Goal: Transaction & Acquisition: Purchase product/service

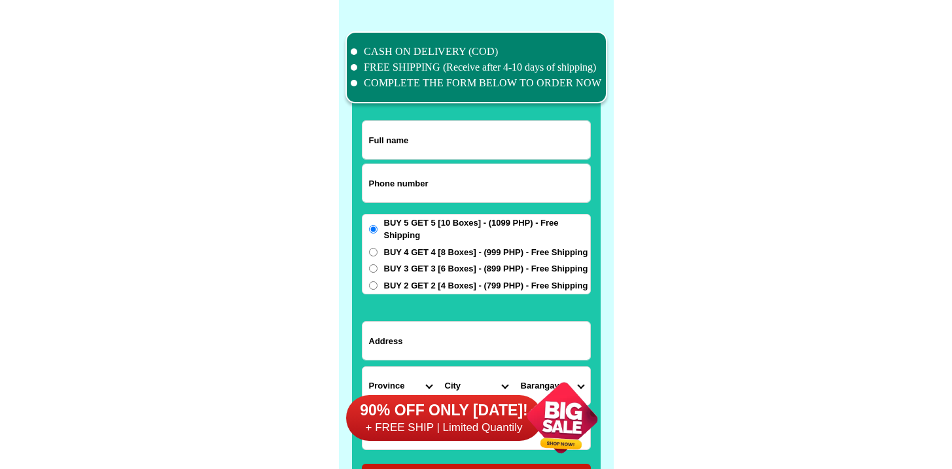
scroll to position [10175, 0]
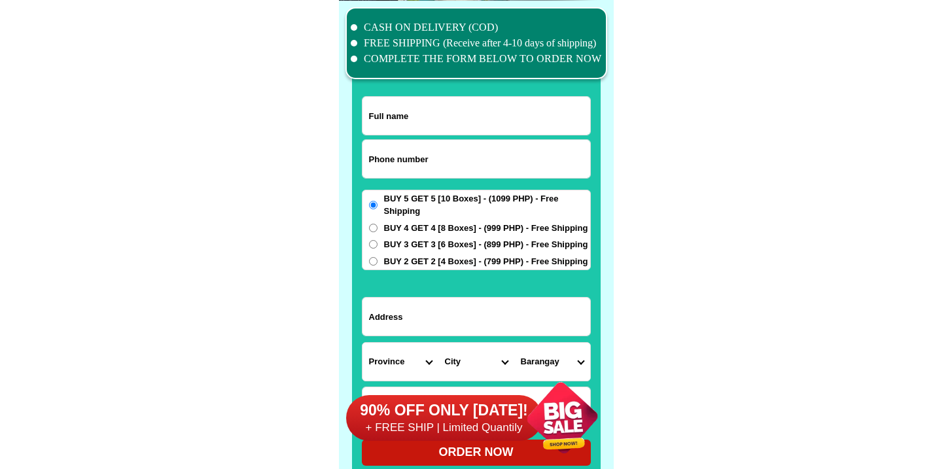
click at [484, 153] on input "Input phone_number" at bounding box center [477, 159] width 228 height 38
paste input "09654535650"
type input "09654535650"
click at [491, 110] on input "Input full_name" at bounding box center [477, 116] width 228 height 38
paste input "[PERSON_NAME]"
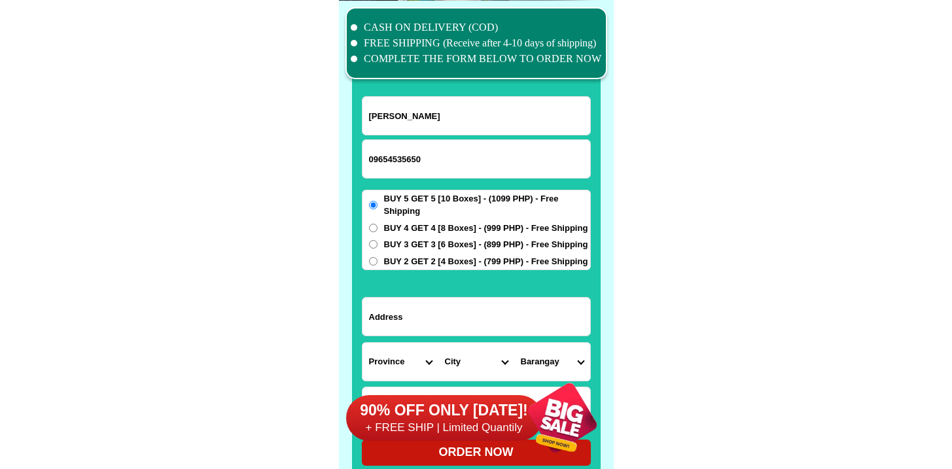
type input "[PERSON_NAME]"
click at [470, 266] on span "BUY 2 GET 2 [4 Boxes] - (799 PHP) - Free Shipping" at bounding box center [486, 261] width 204 height 13
click at [378, 266] on input "BUY 2 GET 2 [4 Boxes] - (799 PHP) - Free Shipping" at bounding box center [373, 261] width 9 height 9
radio input "true"
click at [470, 265] on span "BUY 2 GET 2 [4 Boxes] - (799 PHP) - Free Shipping" at bounding box center [486, 261] width 204 height 13
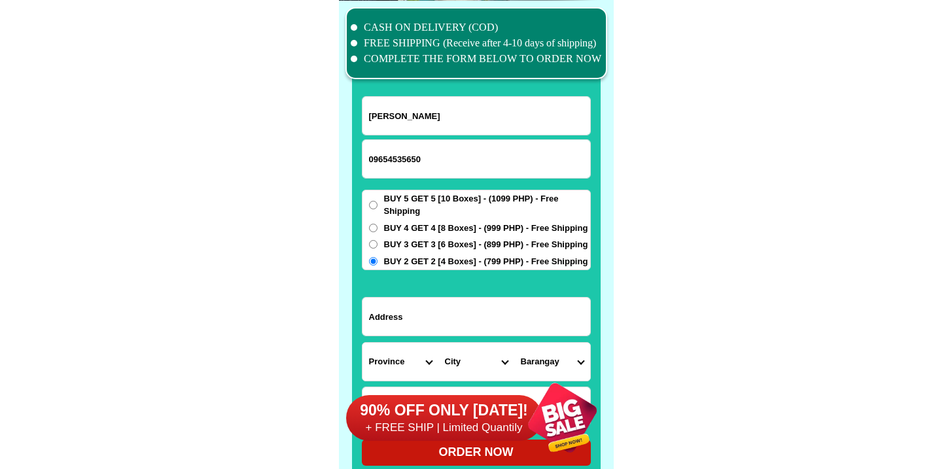
click at [378, 265] on input "BUY 2 GET 2 [4 Boxes] - (799 PHP) - Free Shipping" at bounding box center [373, 261] width 9 height 9
click at [473, 304] on input "Input address" at bounding box center [477, 317] width 228 height 38
paste input "PUROK 1B, PINDUGANGAN [GEOGRAPHIC_DATA]"
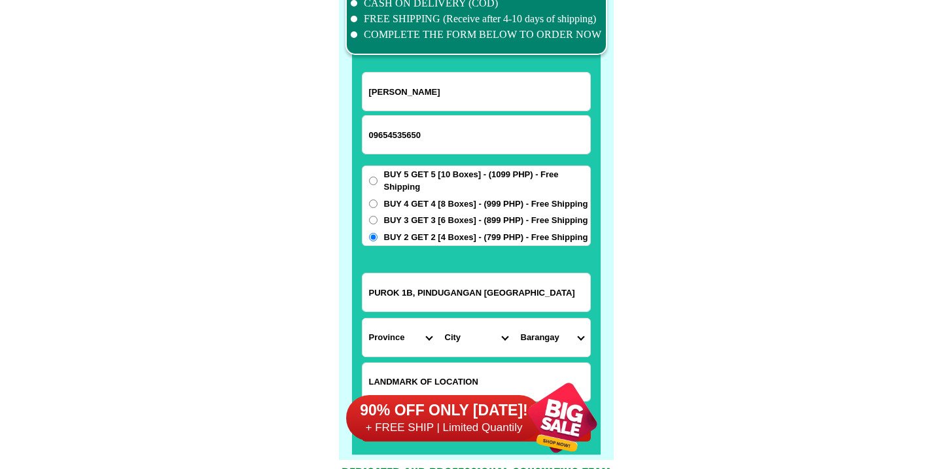
scroll to position [10200, 0]
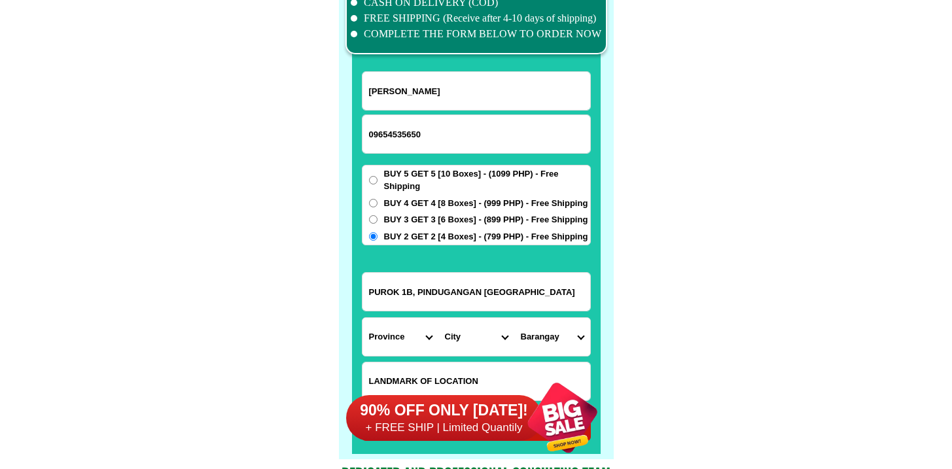
type input "PUROK 1B, PINDUGANGAN [GEOGRAPHIC_DATA]"
click at [395, 342] on select "Province [GEOGRAPHIC_DATA] [GEOGRAPHIC_DATA] [GEOGRAPHIC_DATA] [GEOGRAPHIC_DATA…" at bounding box center [401, 337] width 76 height 38
select select "63_691"
click at [363, 318] on select "Province [GEOGRAPHIC_DATA] [GEOGRAPHIC_DATA] [GEOGRAPHIC_DATA] [GEOGRAPHIC_DATA…" at bounding box center [401, 337] width 76 height 38
click at [477, 347] on select "City Bacolod Baloi Baroy [GEOGRAPHIC_DATA]-city [GEOGRAPHIC_DATA] Kolambugan [G…" at bounding box center [477, 337] width 76 height 38
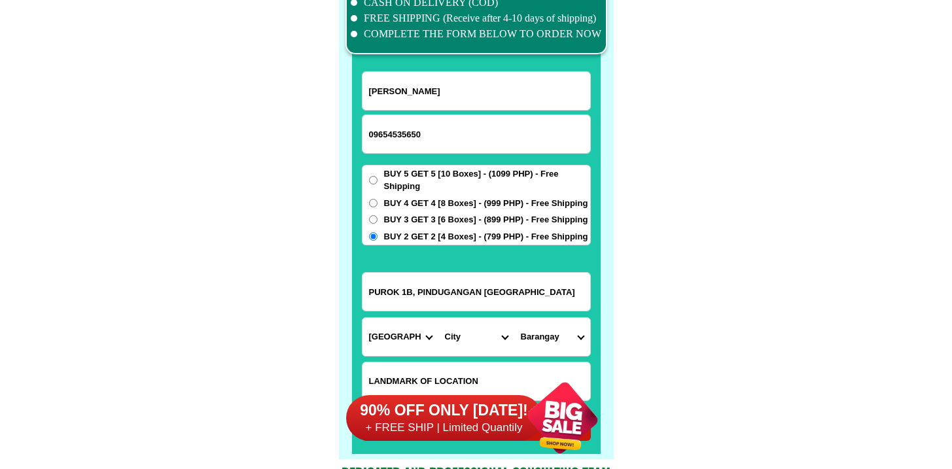
select select "63_6916361"
click at [439, 318] on select "City Bacolod Baloi Baroy [GEOGRAPHIC_DATA]-city [GEOGRAPHIC_DATA] Kolambugan [G…" at bounding box center [477, 337] width 76 height 38
click at [556, 336] on select "Barangay Abuno Acmac Bagong silang Bonbonon [GEOGRAPHIC_DATA] [GEOGRAPHIC_DATA]…" at bounding box center [552, 337] width 76 height 38
select select "63_69163611372"
click at [514, 318] on select "Barangay Abuno Acmac Bagong silang Bonbonon [GEOGRAPHIC_DATA] [GEOGRAPHIC_DATA]…" at bounding box center [552, 337] width 76 height 38
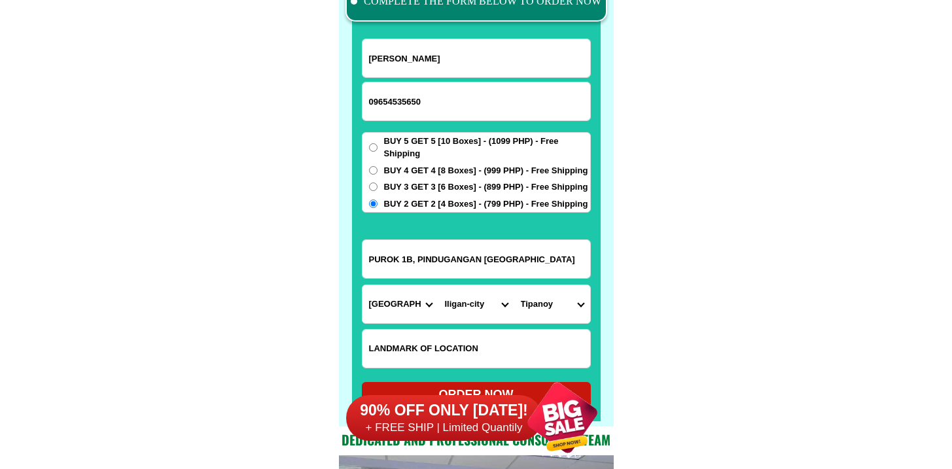
scroll to position [10343, 0]
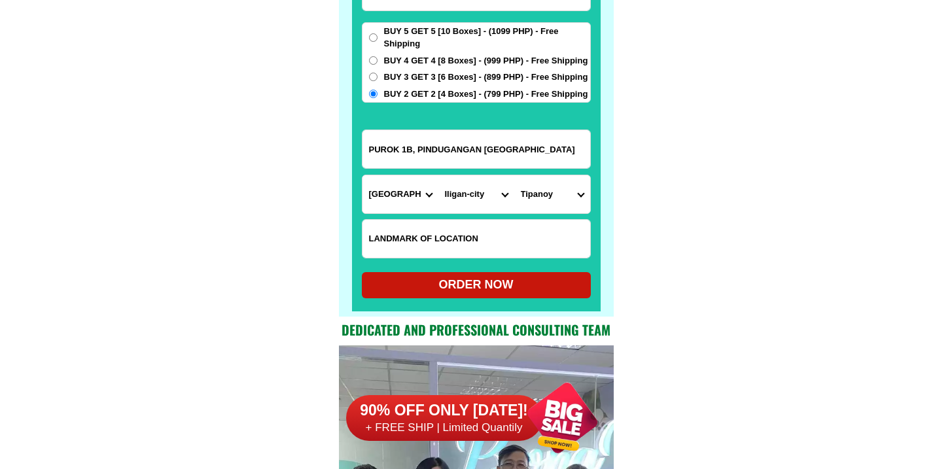
click at [475, 289] on div "ORDER NOW" at bounding box center [476, 285] width 229 height 18
radio input "true"
